Goal: Task Accomplishment & Management: Complete application form

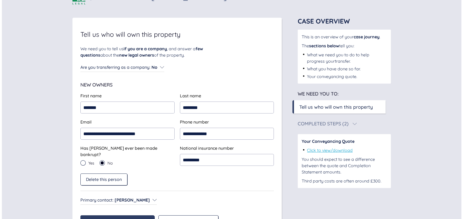
scroll to position [48, 0]
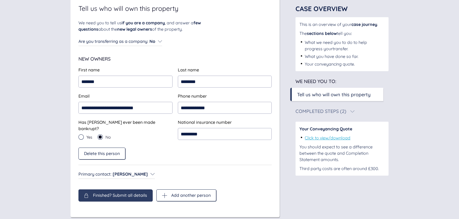
click at [103, 195] on span "Finished? Submit all details" at bounding box center [120, 195] width 54 height 5
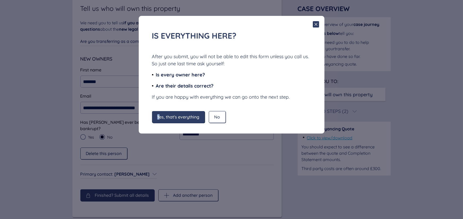
click at [158, 119] on span "Yes, that's everything" at bounding box center [178, 117] width 42 height 5
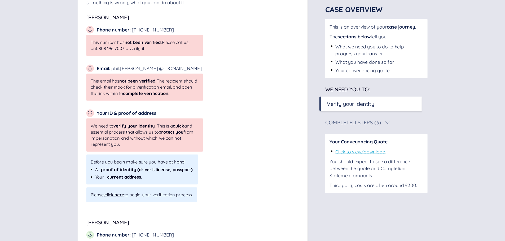
scroll to position [98, 0]
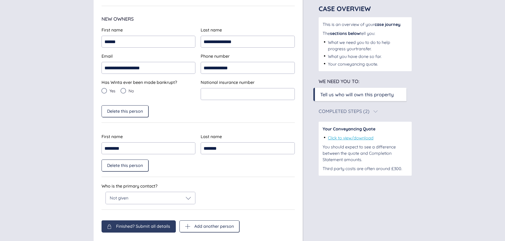
scroll to position [94, 0]
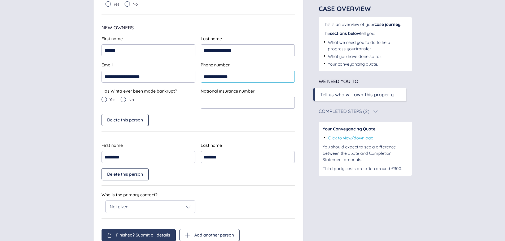
drag, startPoint x: 249, startPoint y: 77, endPoint x: 200, endPoint y: 78, distance: 49.3
click at [200, 78] on div "**********" at bounding box center [198, 72] width 193 height 21
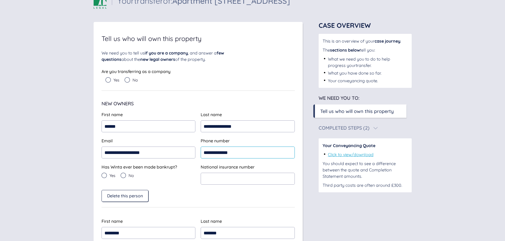
scroll to position [27, 0]
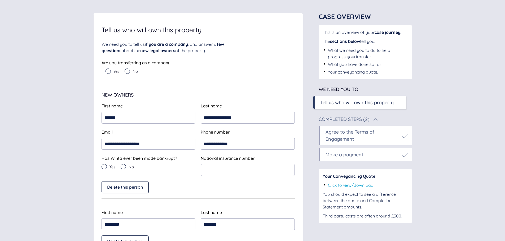
click at [360, 119] on div "Completed Steps (2)" at bounding box center [344, 119] width 51 height 5
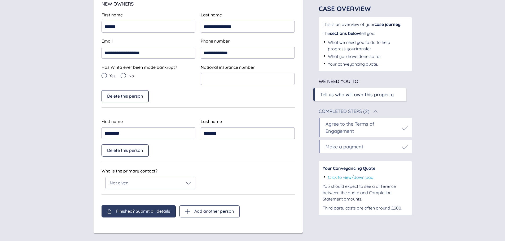
scroll to position [120, 0]
